Goal: Communication & Community: Ask a question

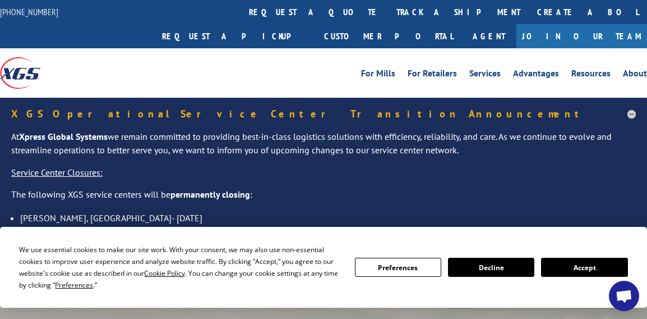
click at [574, 267] on button "Accept" at bounding box center [584, 266] width 86 height 19
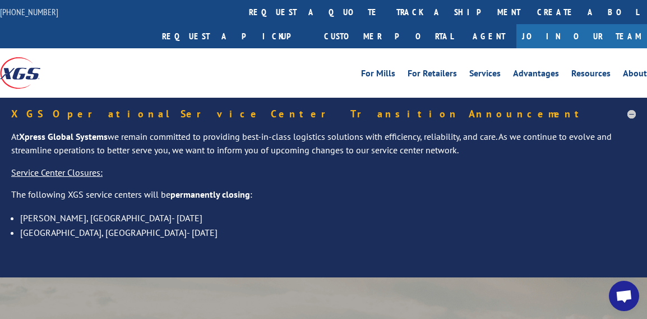
click at [619, 294] on span "Open chat" at bounding box center [624, 296] width 18 height 15
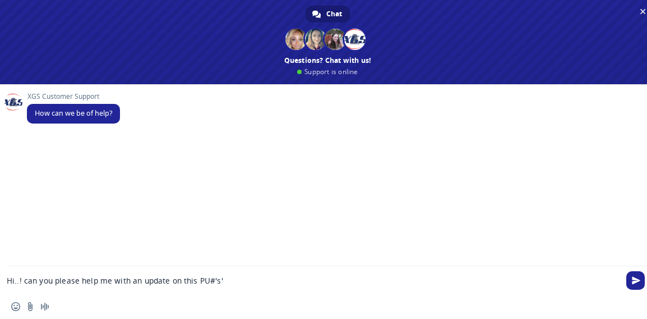
type textarea "Hi..! can you please help me with an update on this PU#'s'?"
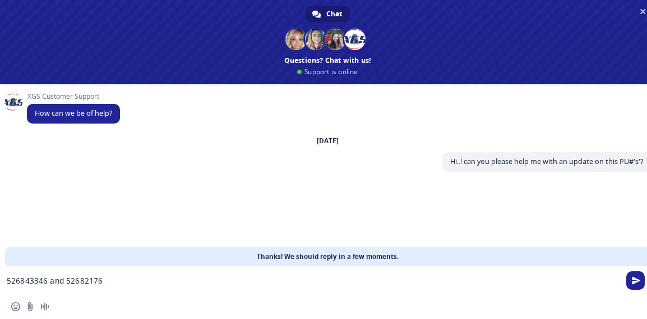
type textarea "526843346 and 526821765"
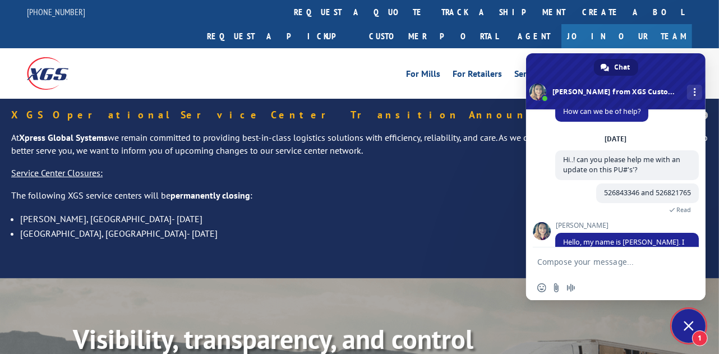
scroll to position [68, 0]
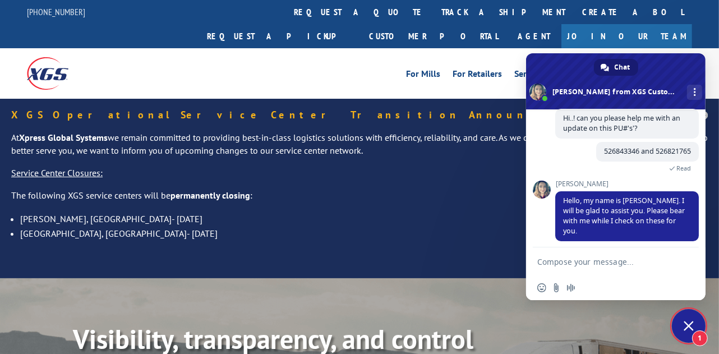
click at [624, 284] on div "Insert an emoji Send a file Audio message" at bounding box center [615, 287] width 179 height 25
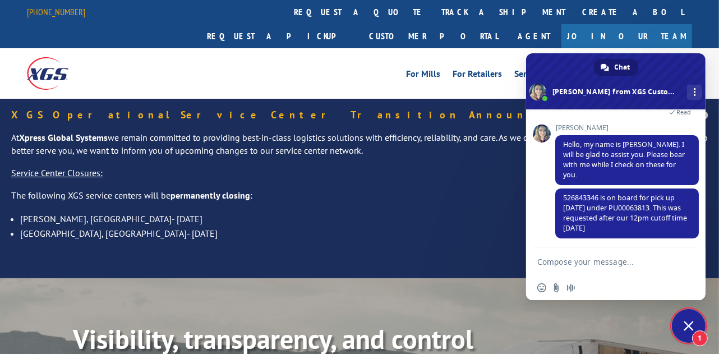
scroll to position [147, 0]
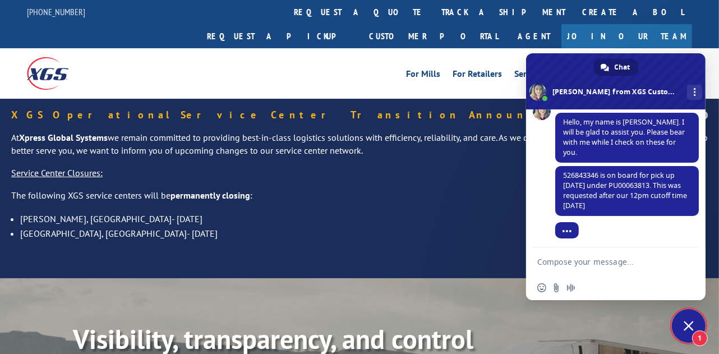
click at [619, 282] on div "Insert an emoji Send a file Audio message" at bounding box center [615, 287] width 179 height 25
click at [614, 181] on span "526843346 is on board for pick up [DATE] under PU00063813. This was requested a…" at bounding box center [625, 191] width 124 height 40
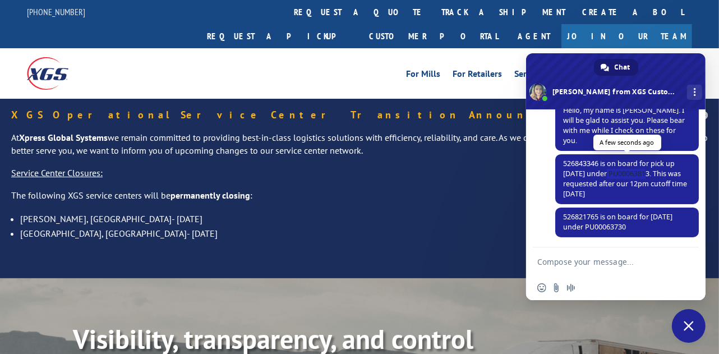
copy span "PU00063813"
click at [605, 222] on span "526821765 is on board for [DATE] under PU00063730" at bounding box center [617, 222] width 109 height 20
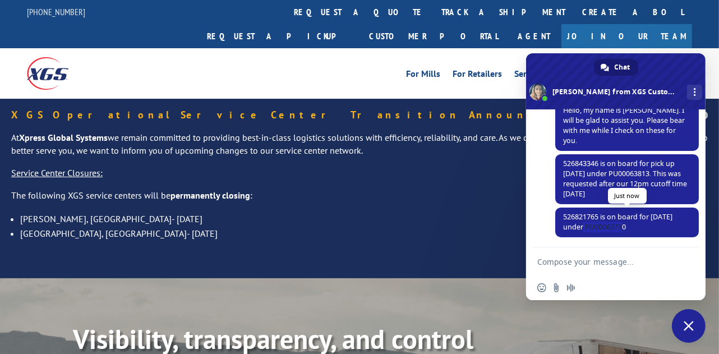
click at [605, 222] on span "526821765 is on board for [DATE] under PU00063730" at bounding box center [617, 222] width 109 height 20
copy span "PU00063730"
click at [598, 279] on div "Insert an emoji Send a file Audio message" at bounding box center [615, 287] width 179 height 25
click at [598, 271] on textarea "Compose your message..." at bounding box center [604, 261] width 135 height 28
type textarea "Perfect..!"
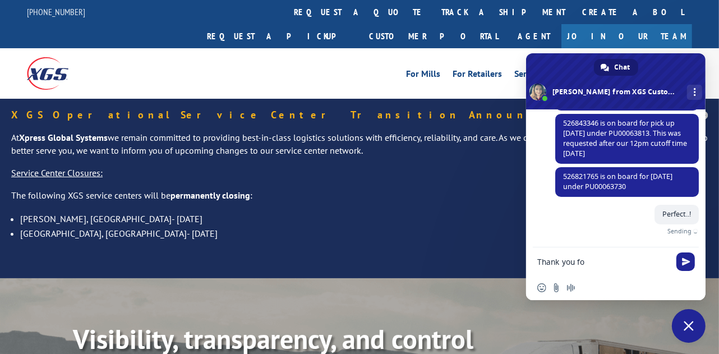
scroll to position [187, 0]
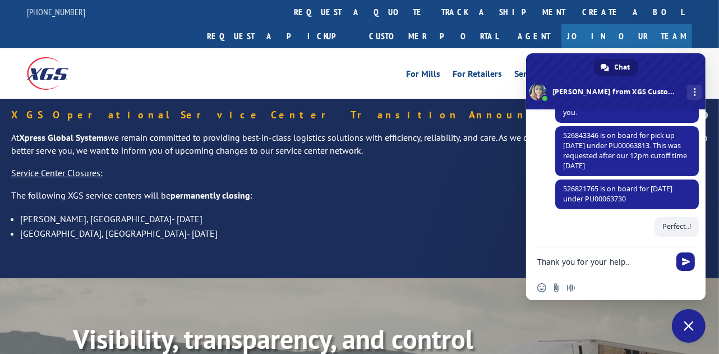
type textarea "Thank you for your help..!"
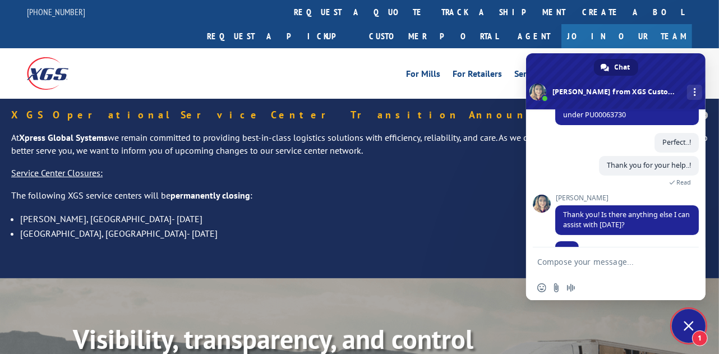
scroll to position [283, 0]
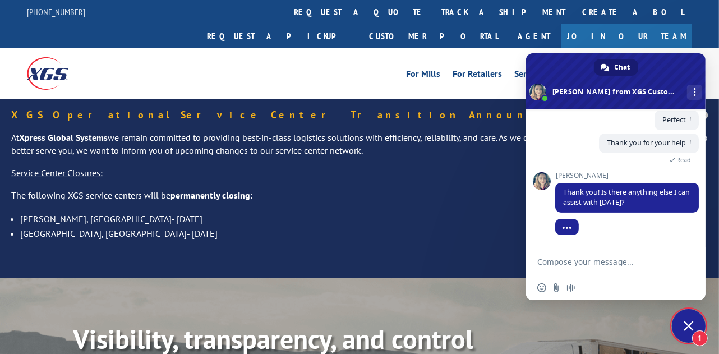
click at [195, 321] on b "Visibility, transparency, and control for your entire supply chain." at bounding box center [273, 354] width 400 height 67
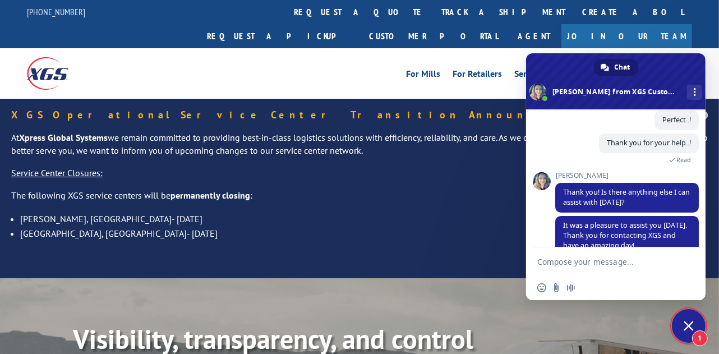
scroll to position [348, 0]
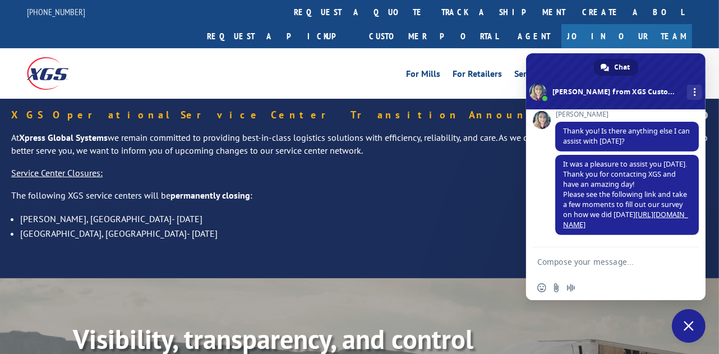
drag, startPoint x: 91, startPoint y: 306, endPoint x: 96, endPoint y: 43, distance: 262.6
click at [91, 321] on b "Visibility, transparency, and control for your entire supply chain." at bounding box center [273, 354] width 400 height 67
